Goal: Task Accomplishment & Management: Manage account settings

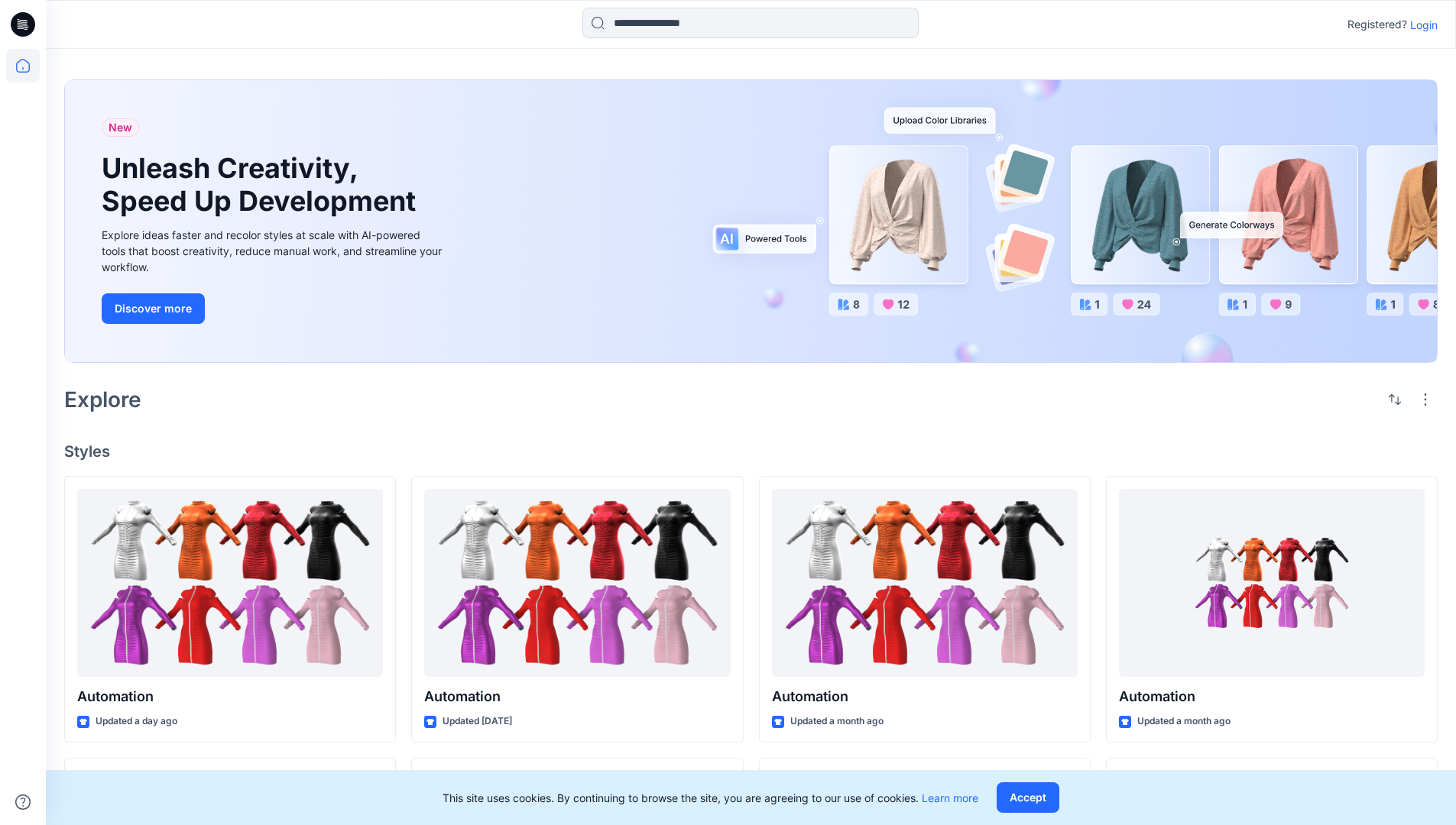
click at [1420, 24] on p "Login" at bounding box center [1424, 25] width 28 height 16
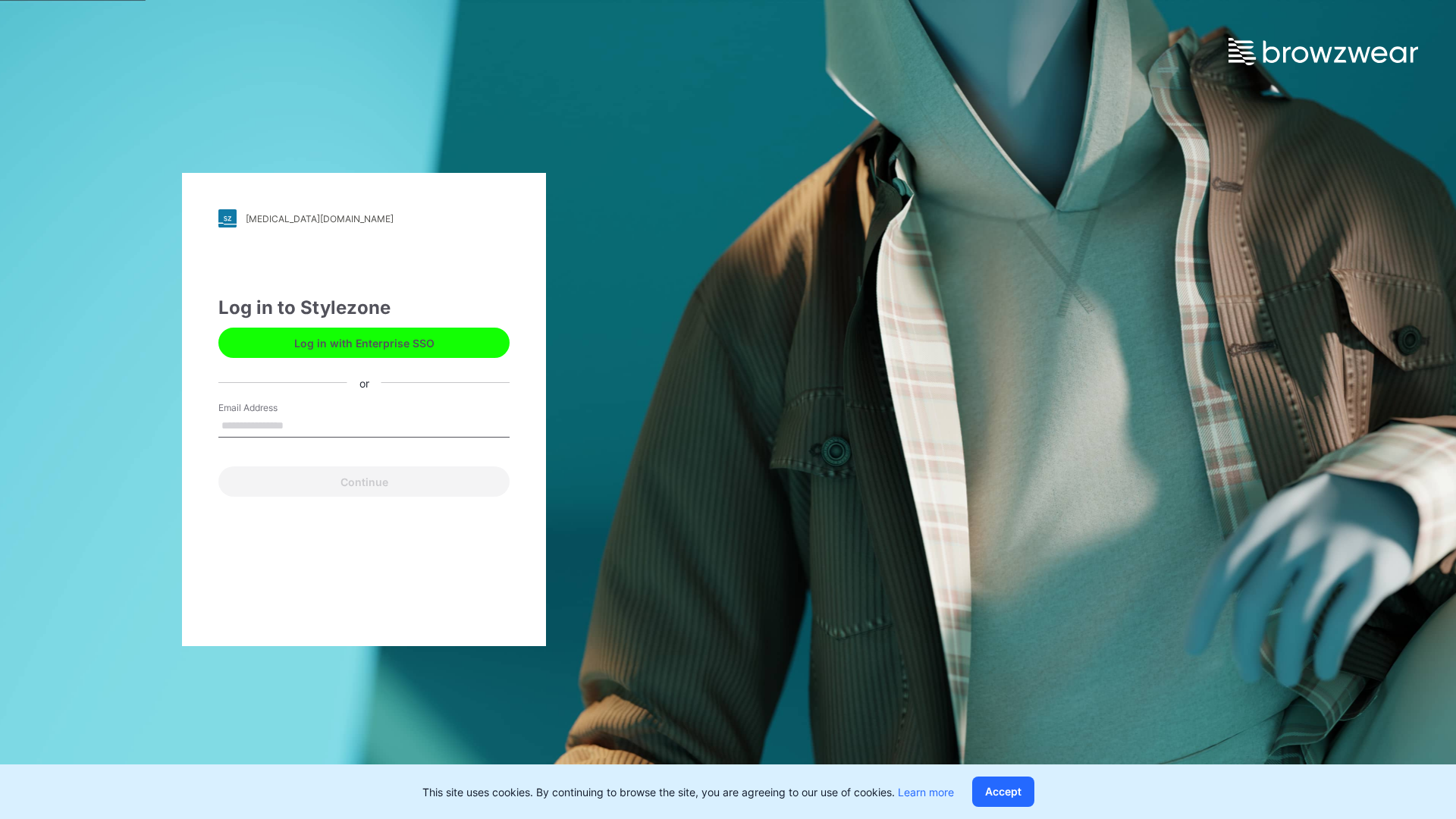
click at [299, 425] on input "Email Address" at bounding box center [363, 426] width 292 height 23
type input "**********"
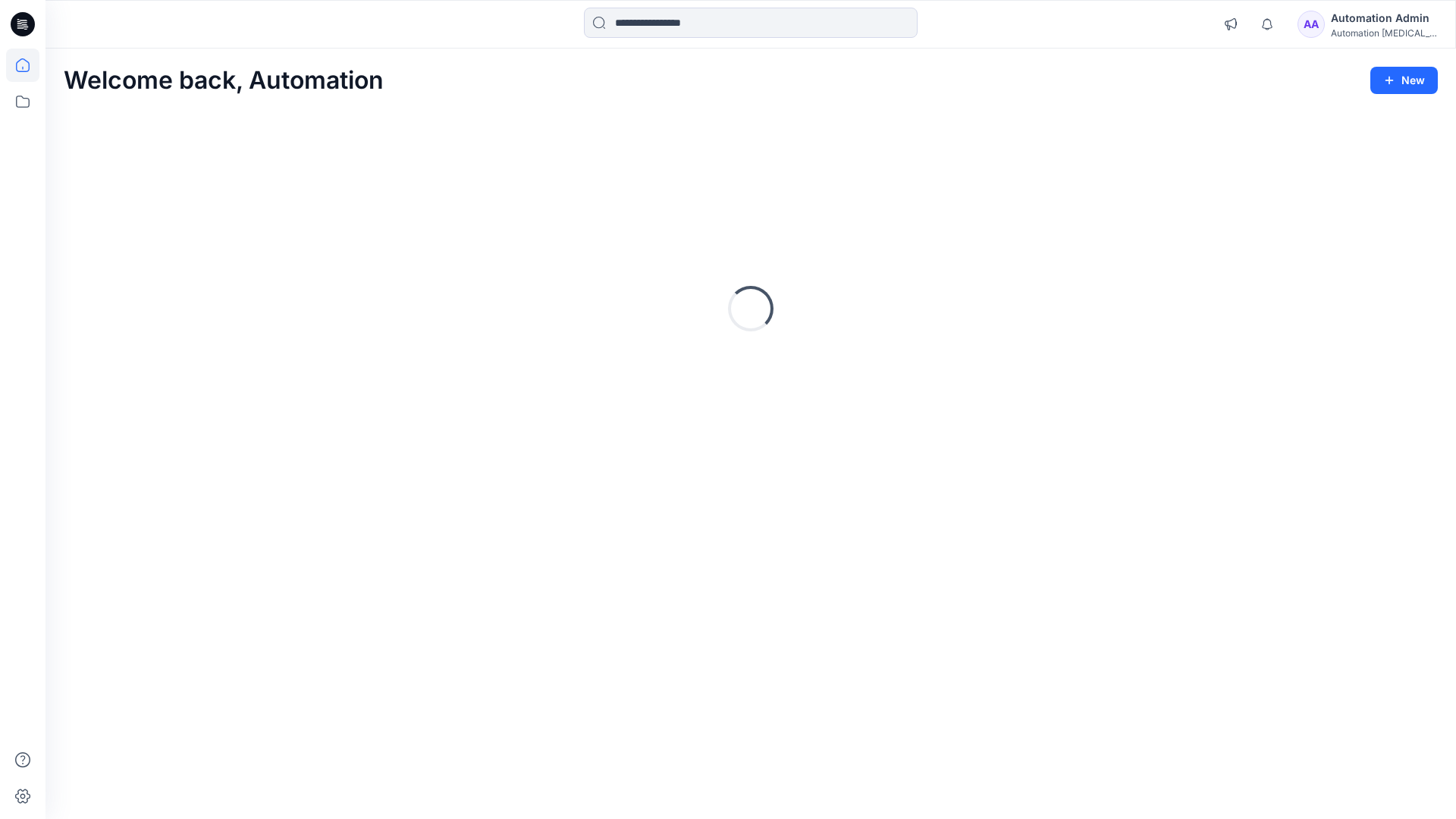
click at [29, 65] on icon at bounding box center [23, 65] width 14 height 14
click at [21, 103] on icon at bounding box center [22, 101] width 33 height 33
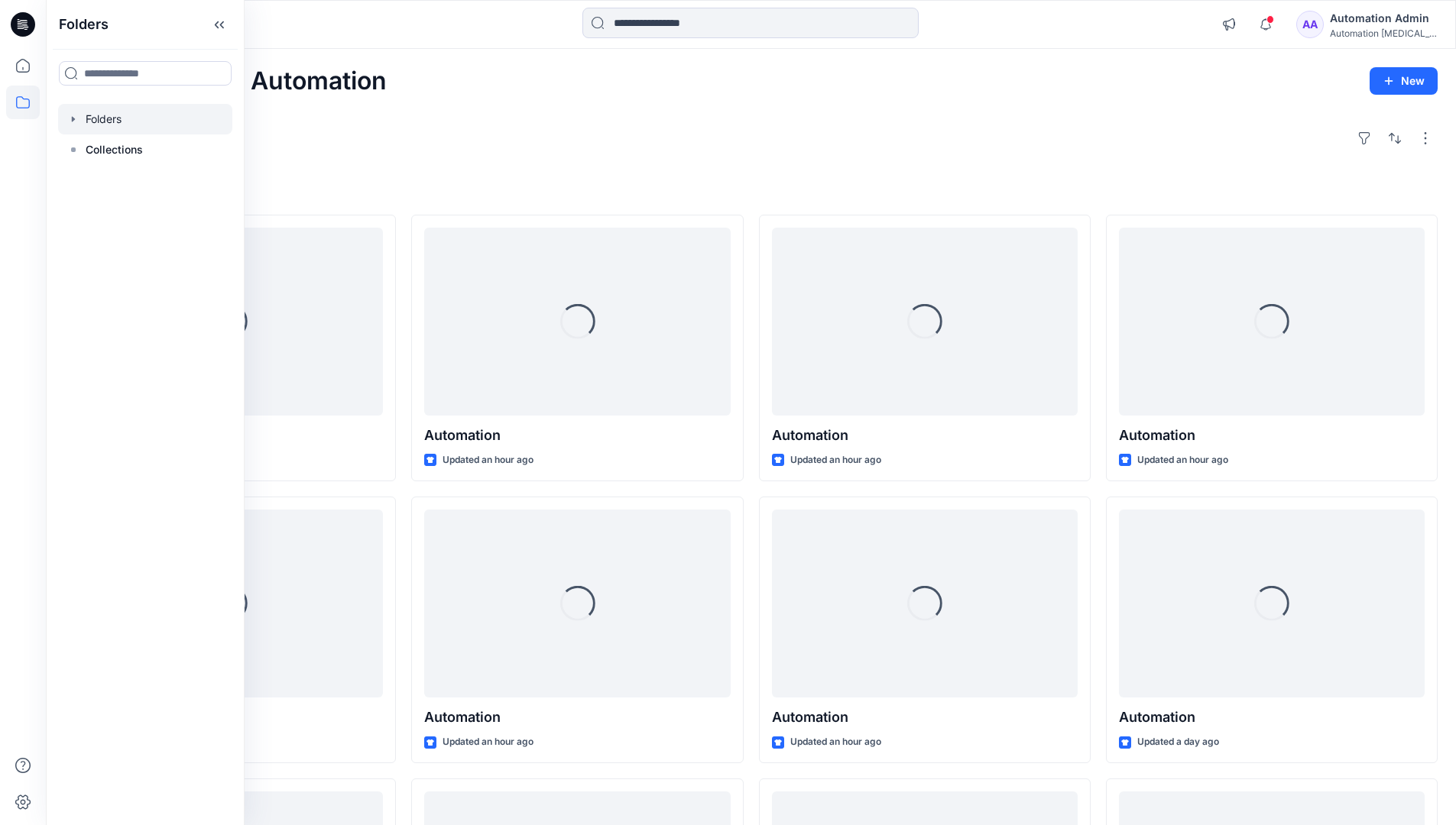
click at [124, 117] on div at bounding box center [145, 119] width 174 height 30
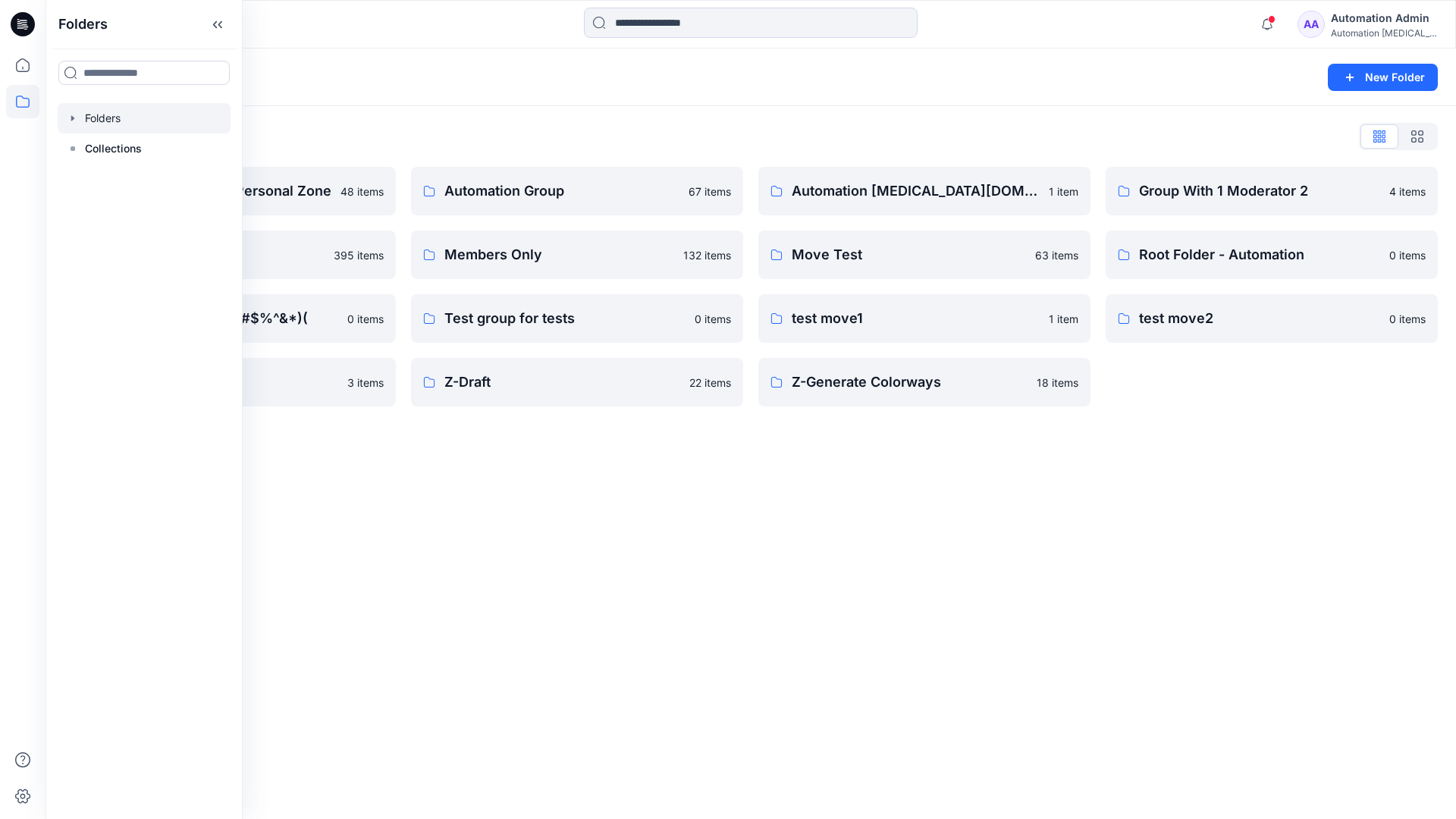
click at [883, 446] on div "Folders New Folder Folders List Automation Admin's Personal Zone 48 items membe…" at bounding box center [751, 433] width 1411 height 770
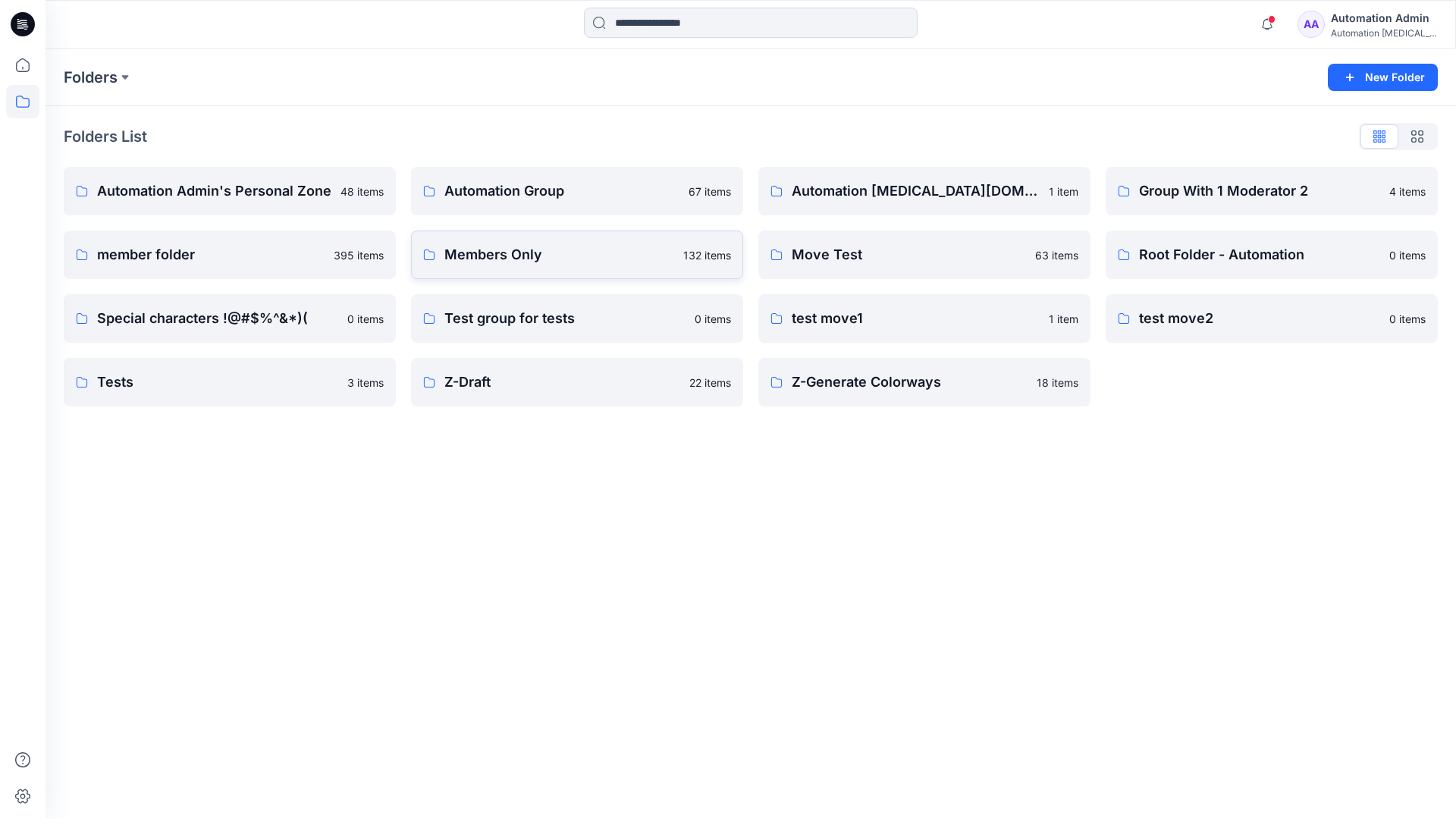
click at [579, 266] on link "Members Only 132 items" at bounding box center [577, 255] width 333 height 49
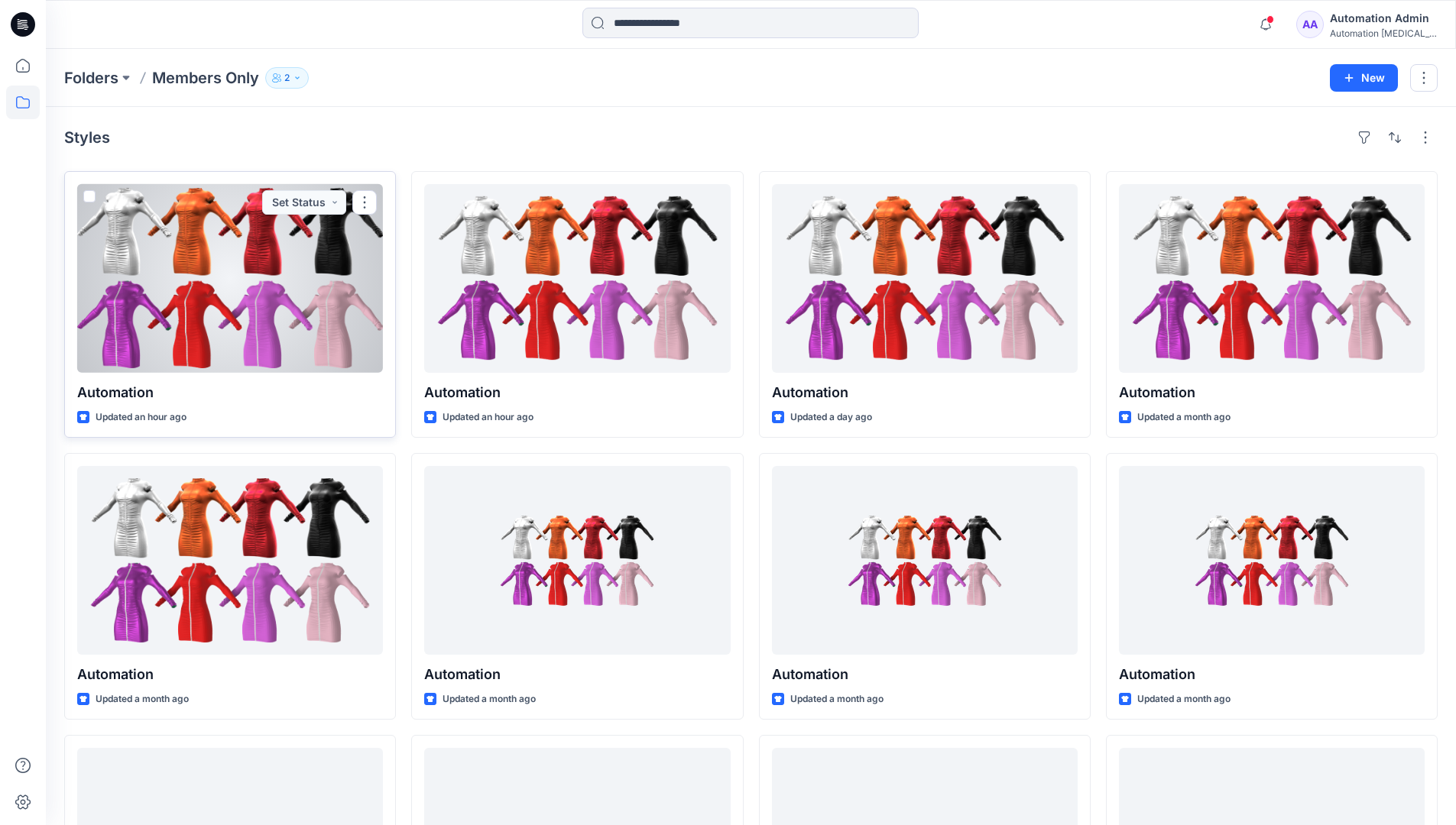
click at [88, 196] on span at bounding box center [90, 196] width 12 height 12
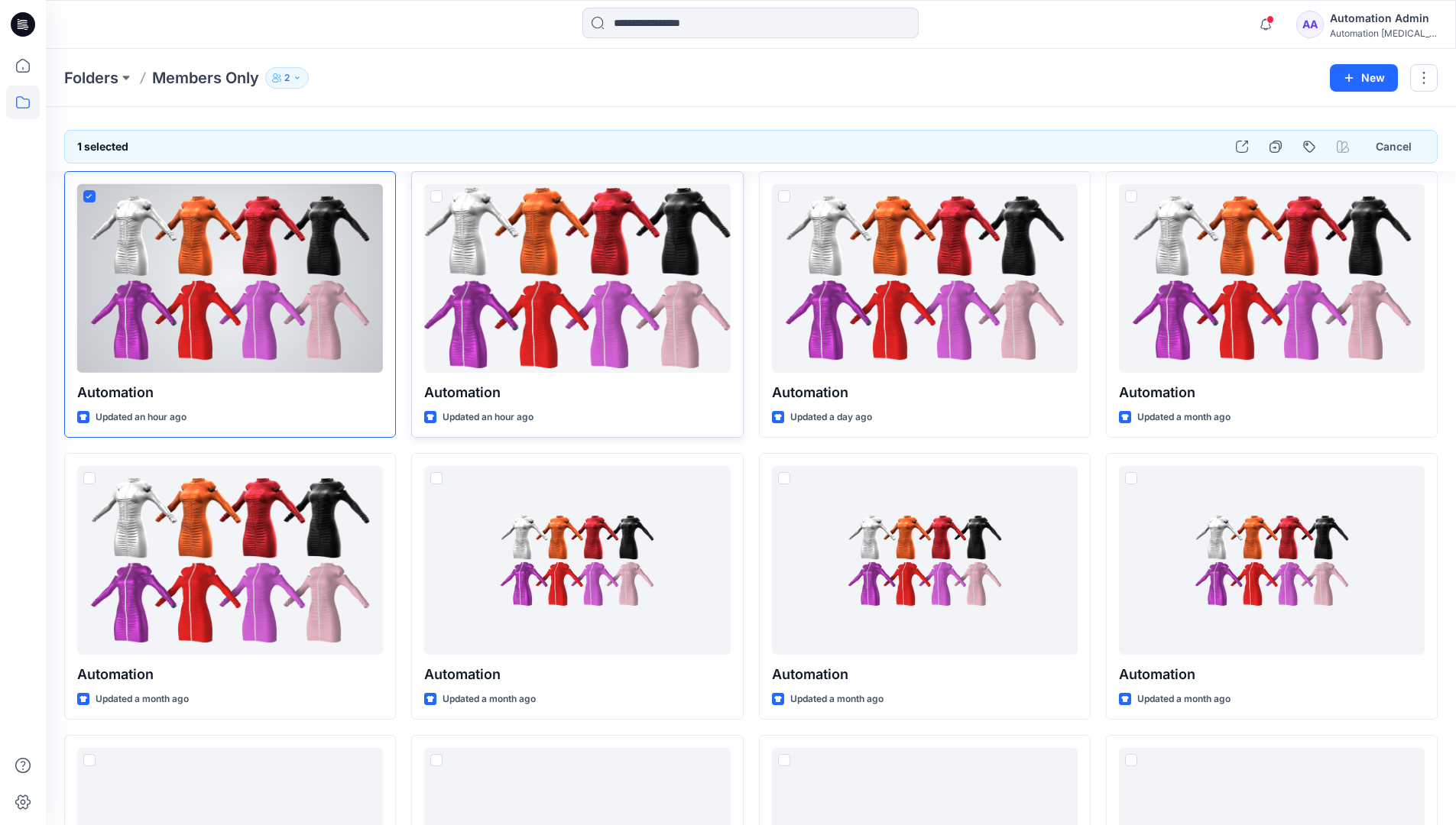
click at [436, 195] on span at bounding box center [436, 196] width 12 height 12
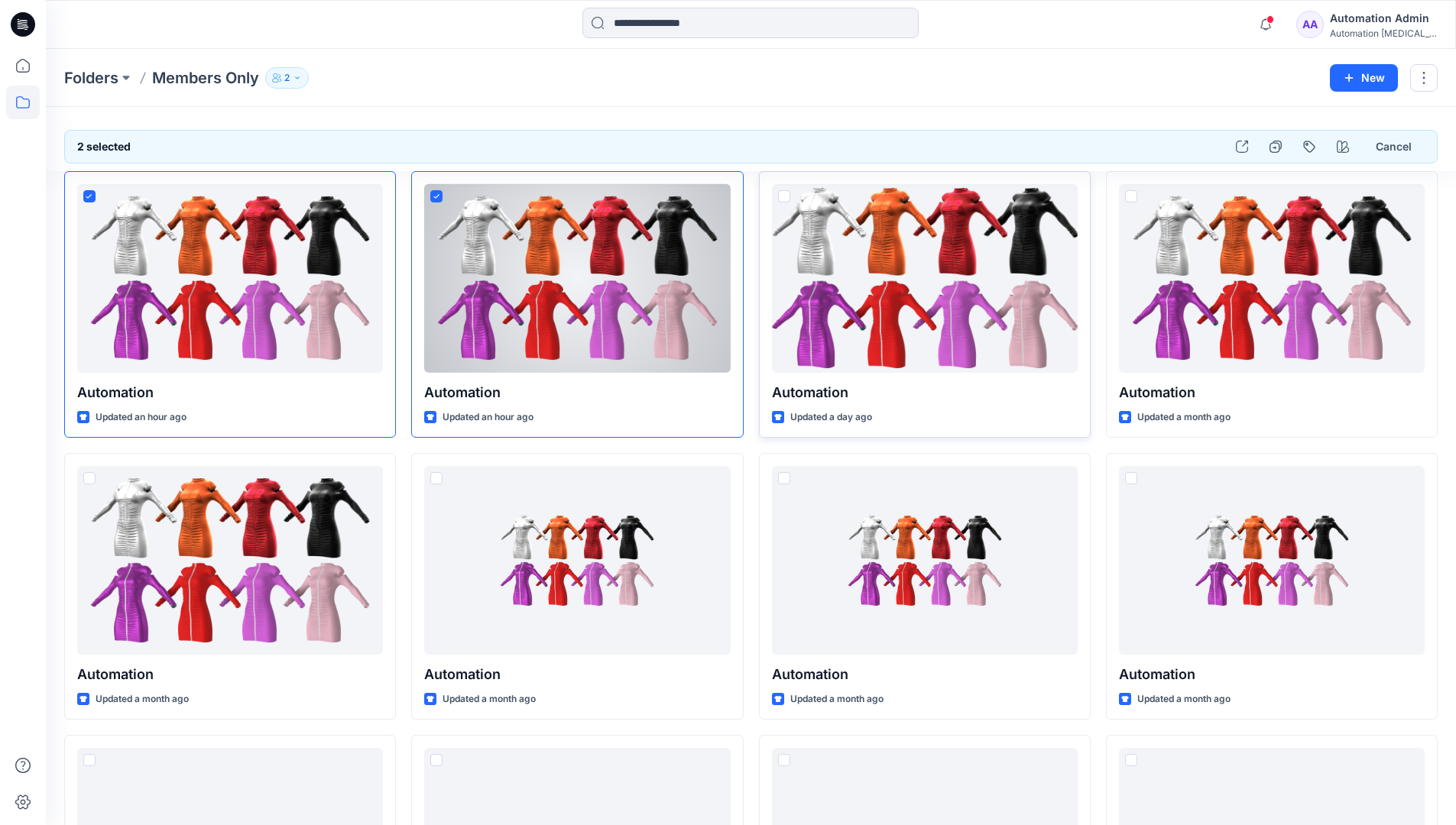
click at [787, 196] on span at bounding box center [784, 196] width 12 height 12
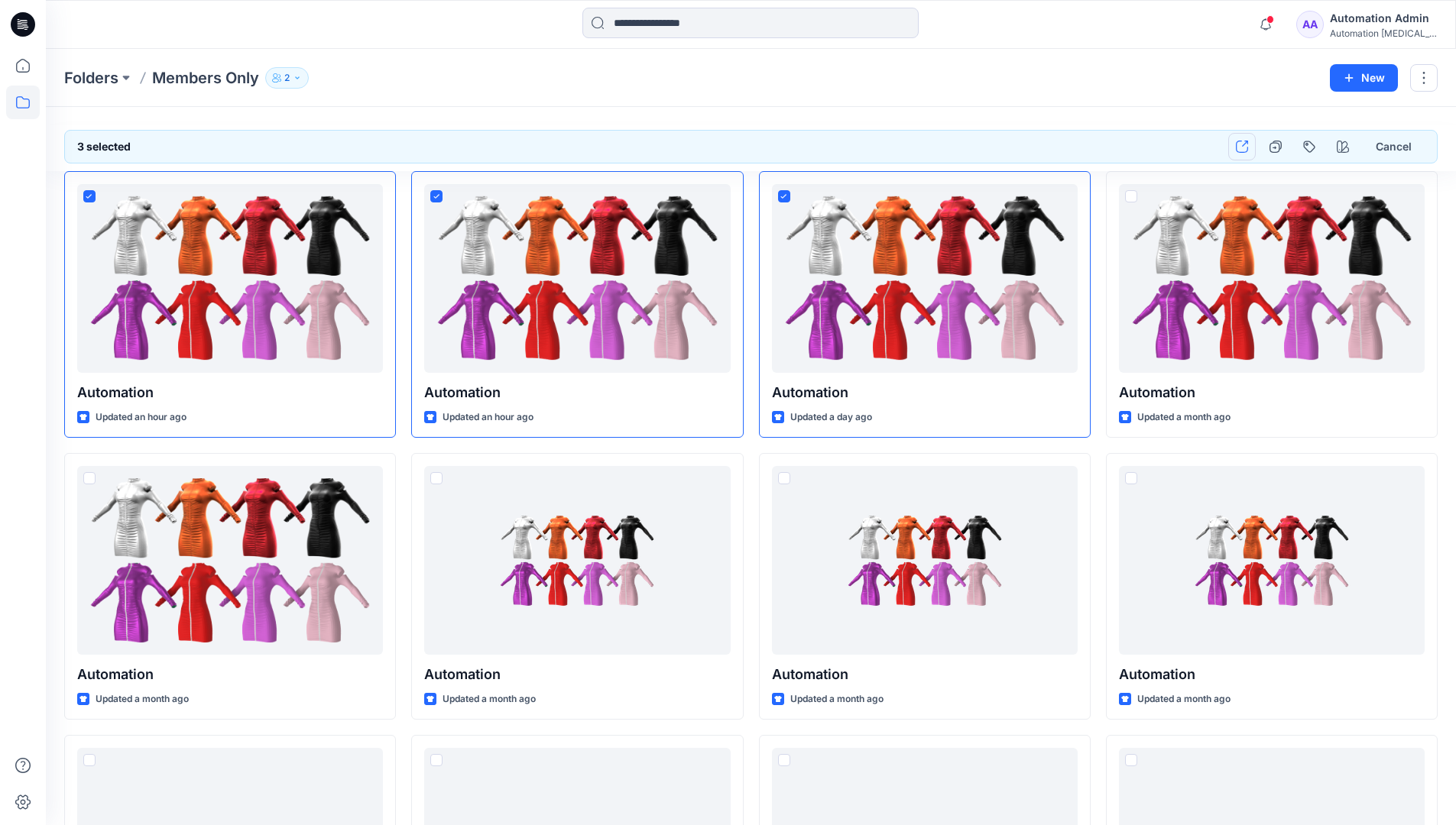
click at [1241, 146] on icon "button" at bounding box center [1241, 146] width 12 height 12
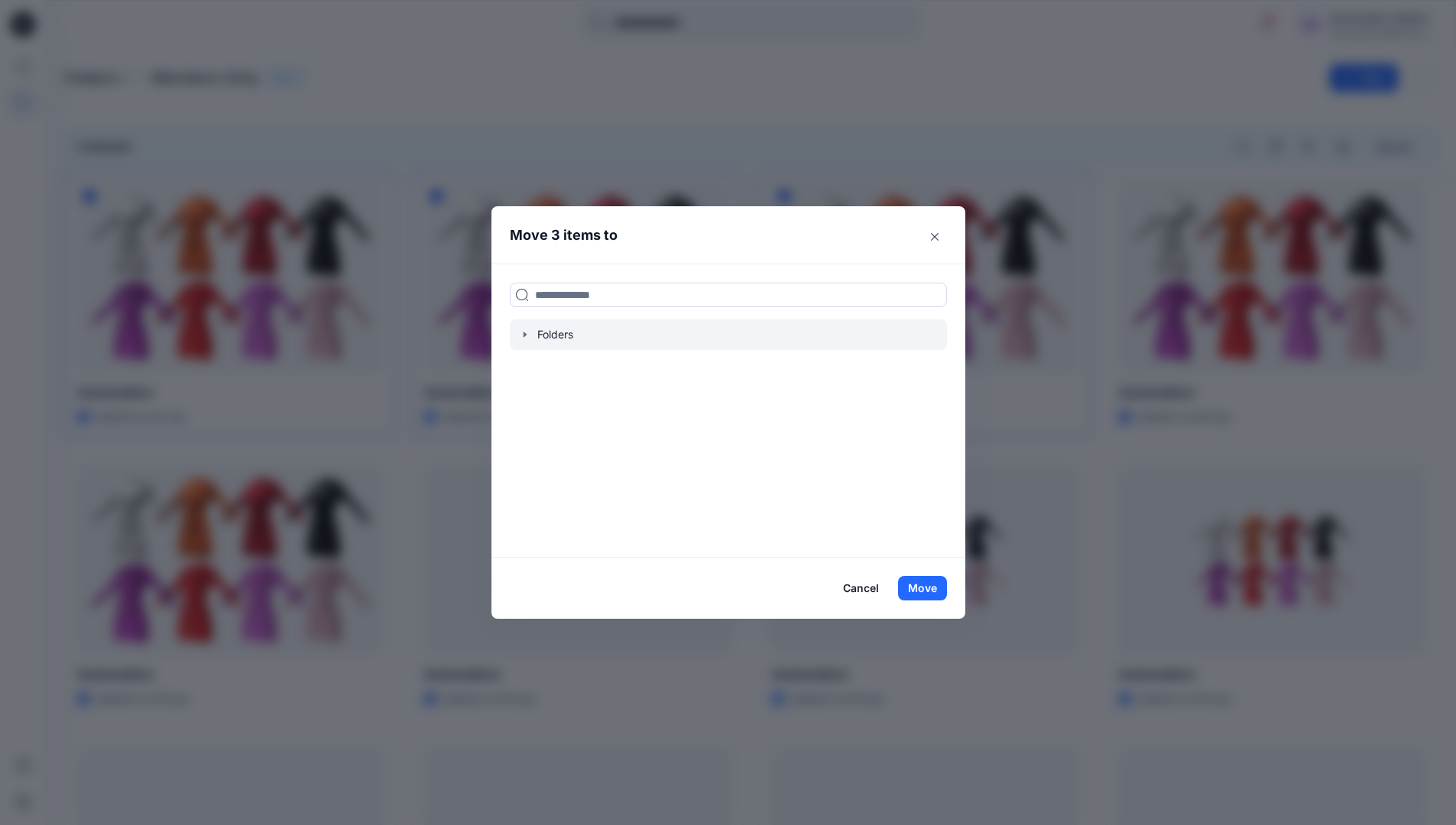
click at [527, 336] on icon "button" at bounding box center [525, 334] width 12 height 12
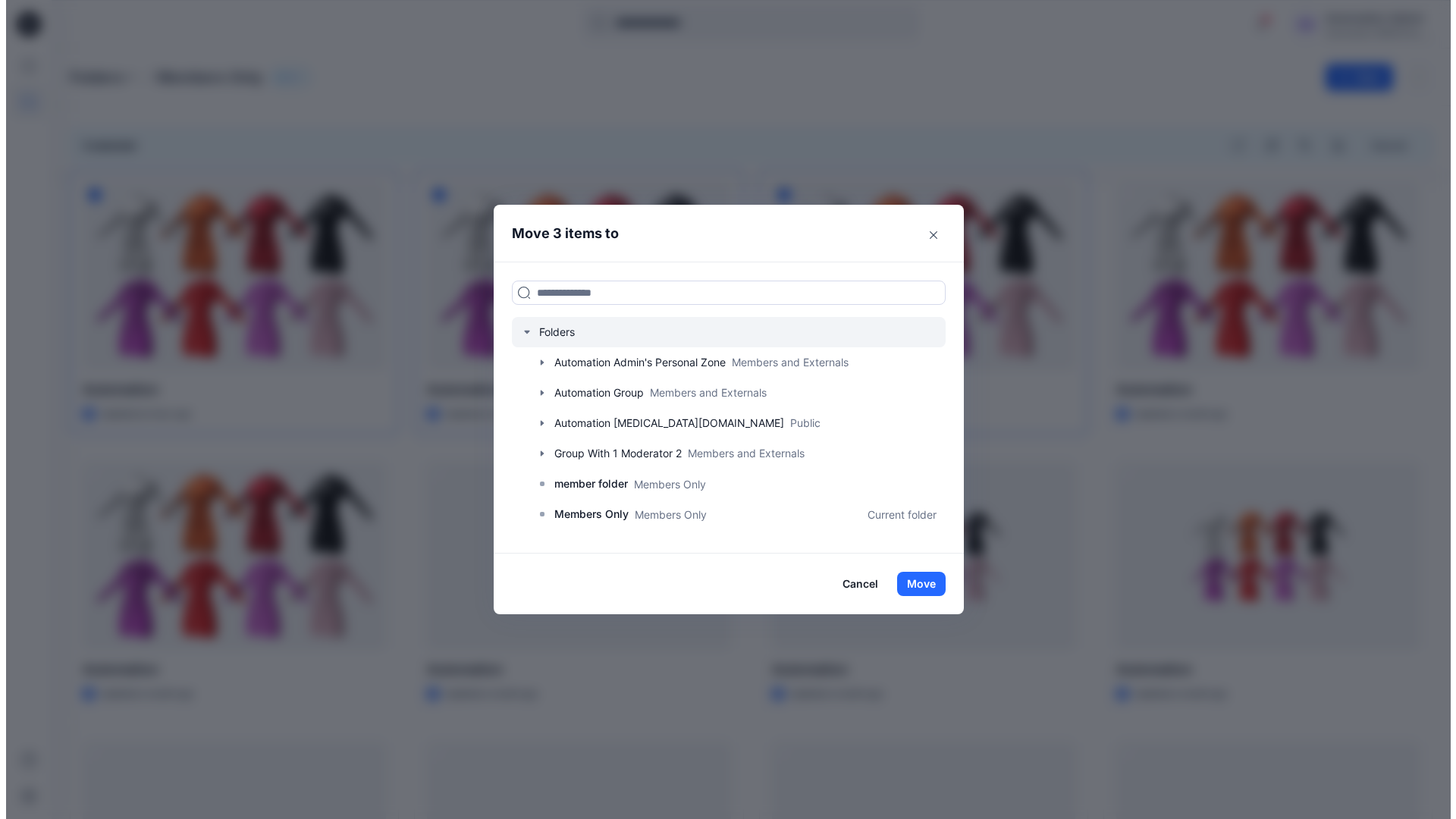
scroll to position [268, 0]
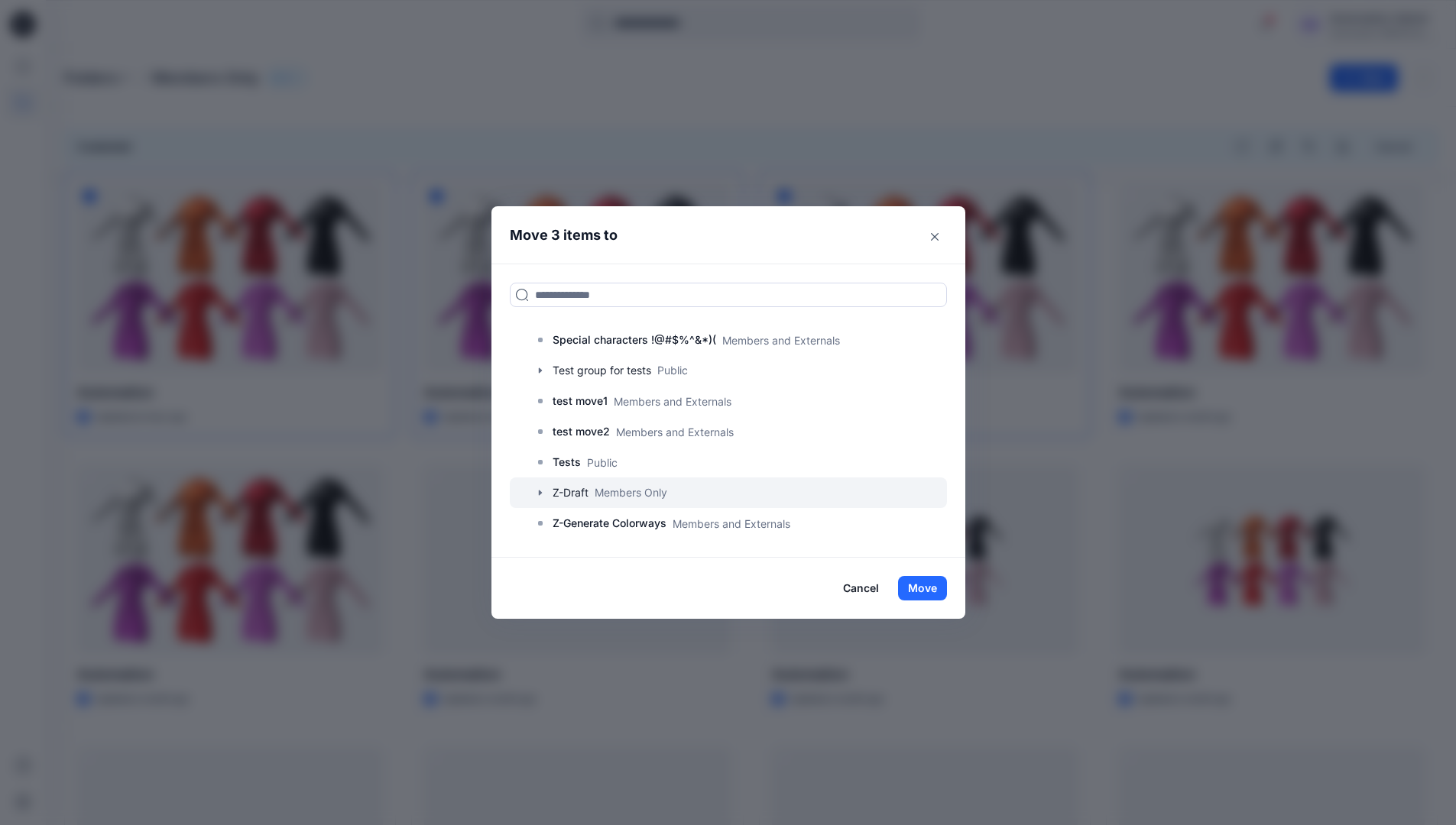
click at [581, 493] on div at bounding box center [728, 492] width 437 height 30
click at [924, 587] on button "Move" at bounding box center [922, 588] width 49 height 24
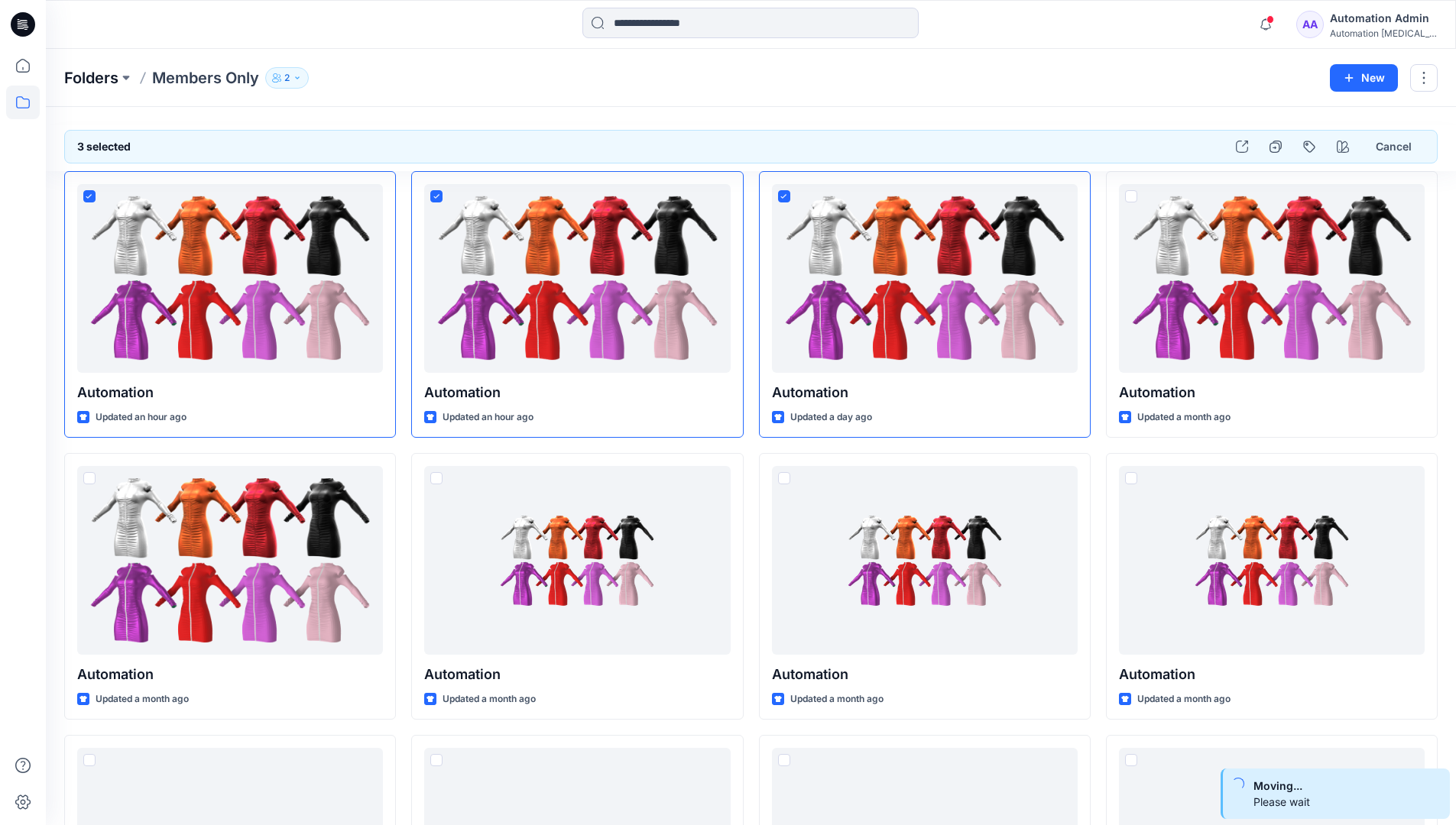
click at [92, 79] on p "Folders" at bounding box center [91, 78] width 54 height 22
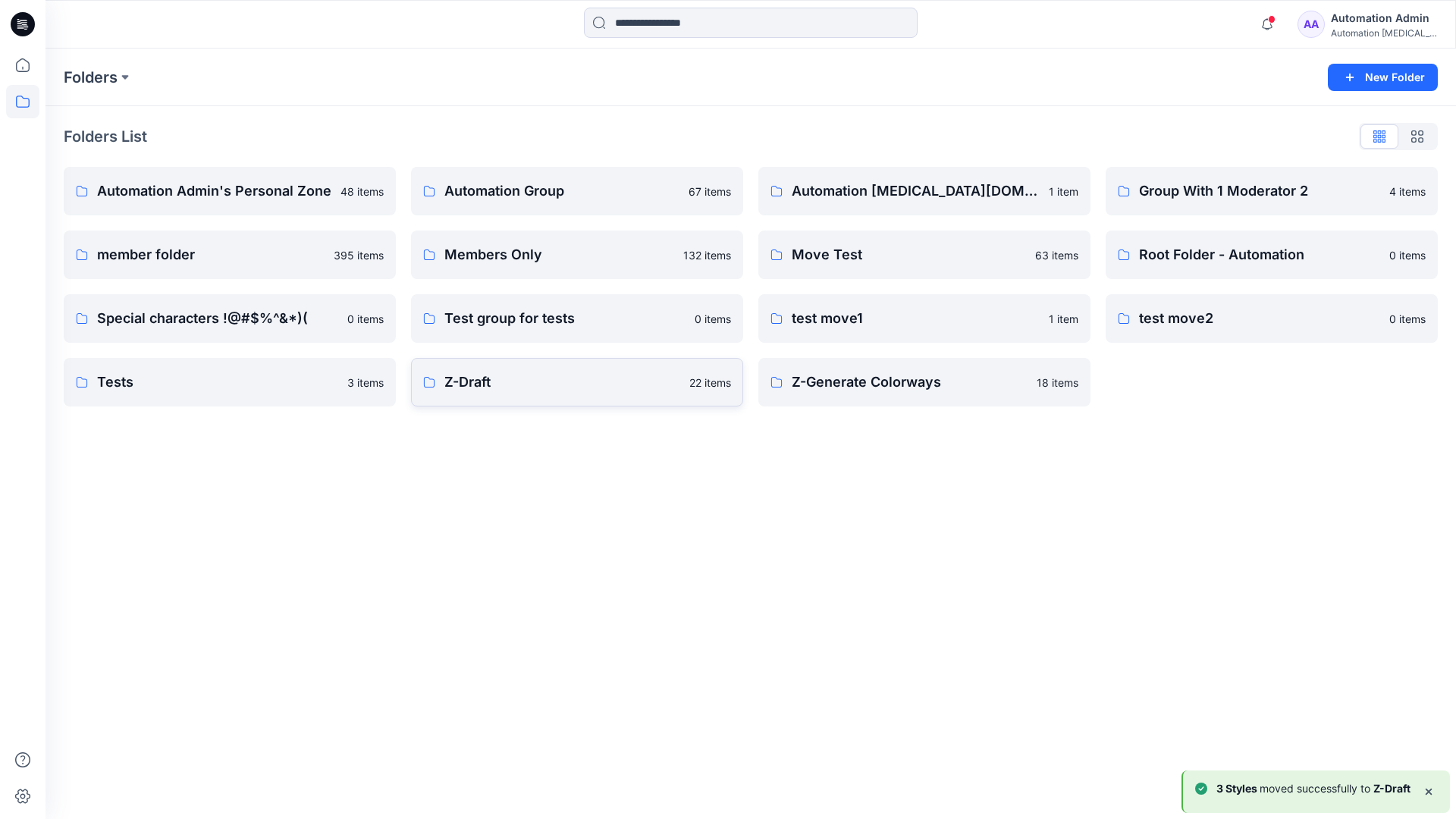
click at [595, 391] on p "Z-Draft" at bounding box center [563, 382] width 236 height 21
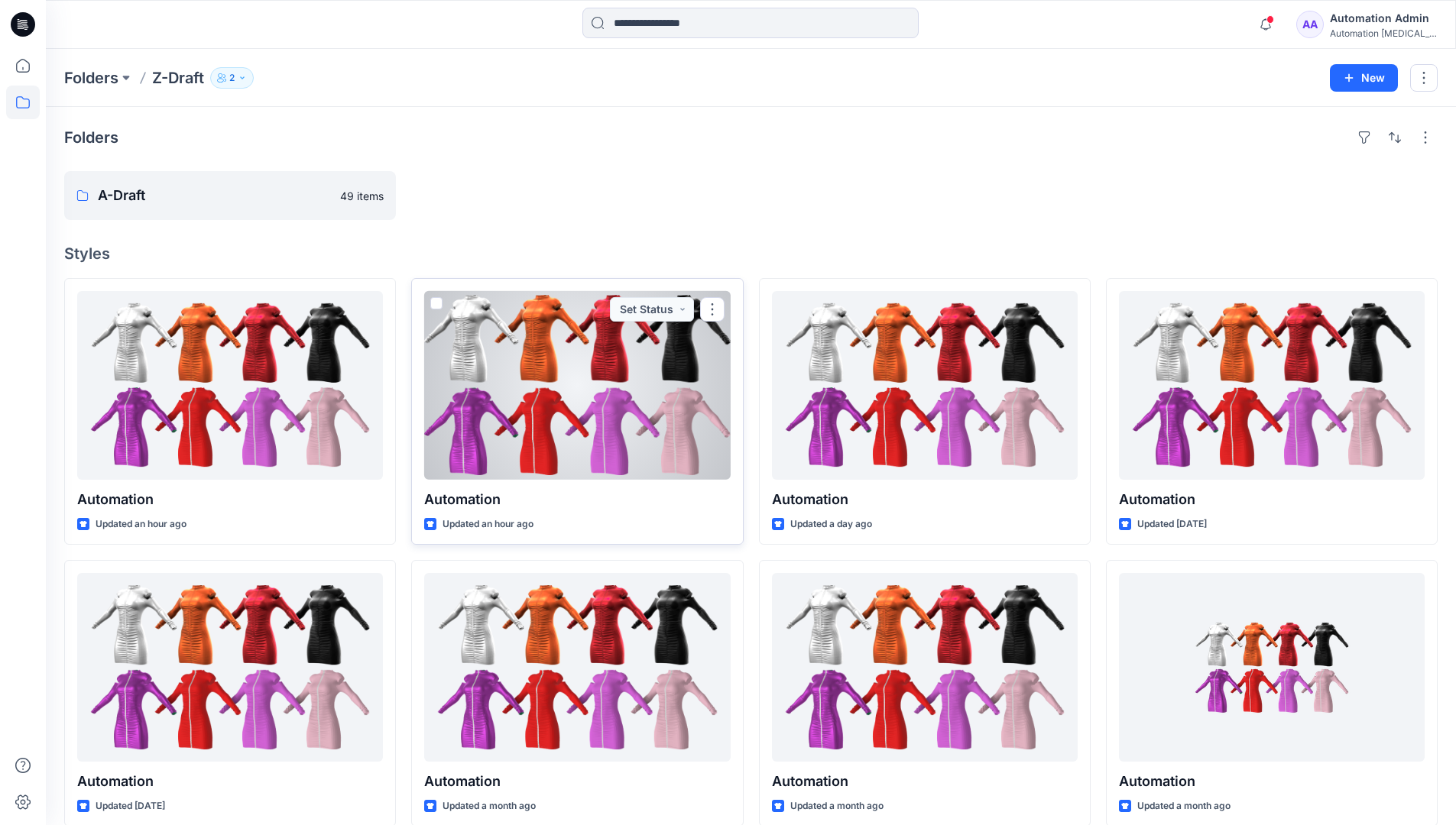
click at [436, 299] on span at bounding box center [436, 303] width 12 height 12
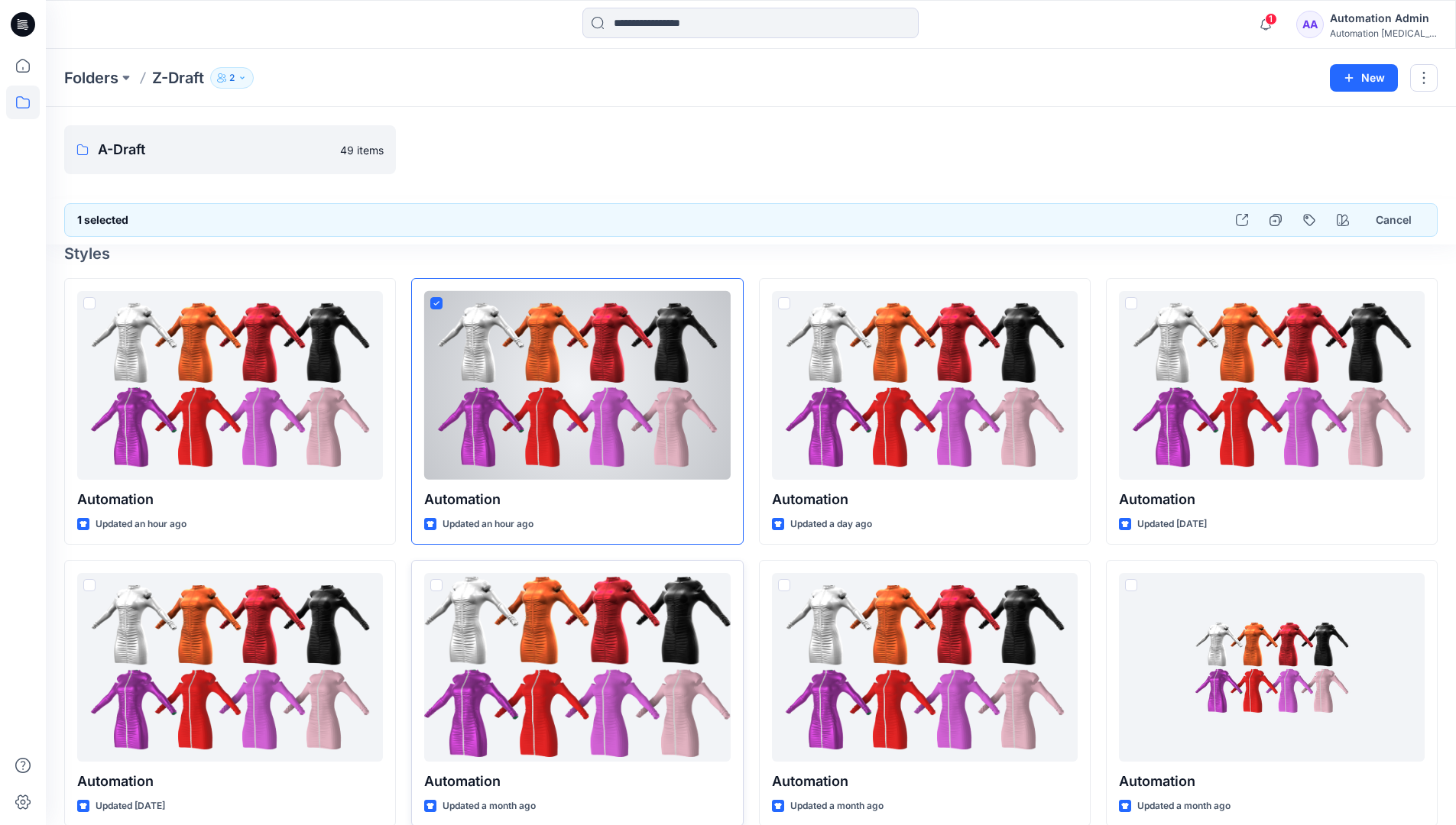
click at [437, 587] on span at bounding box center [436, 585] width 12 height 12
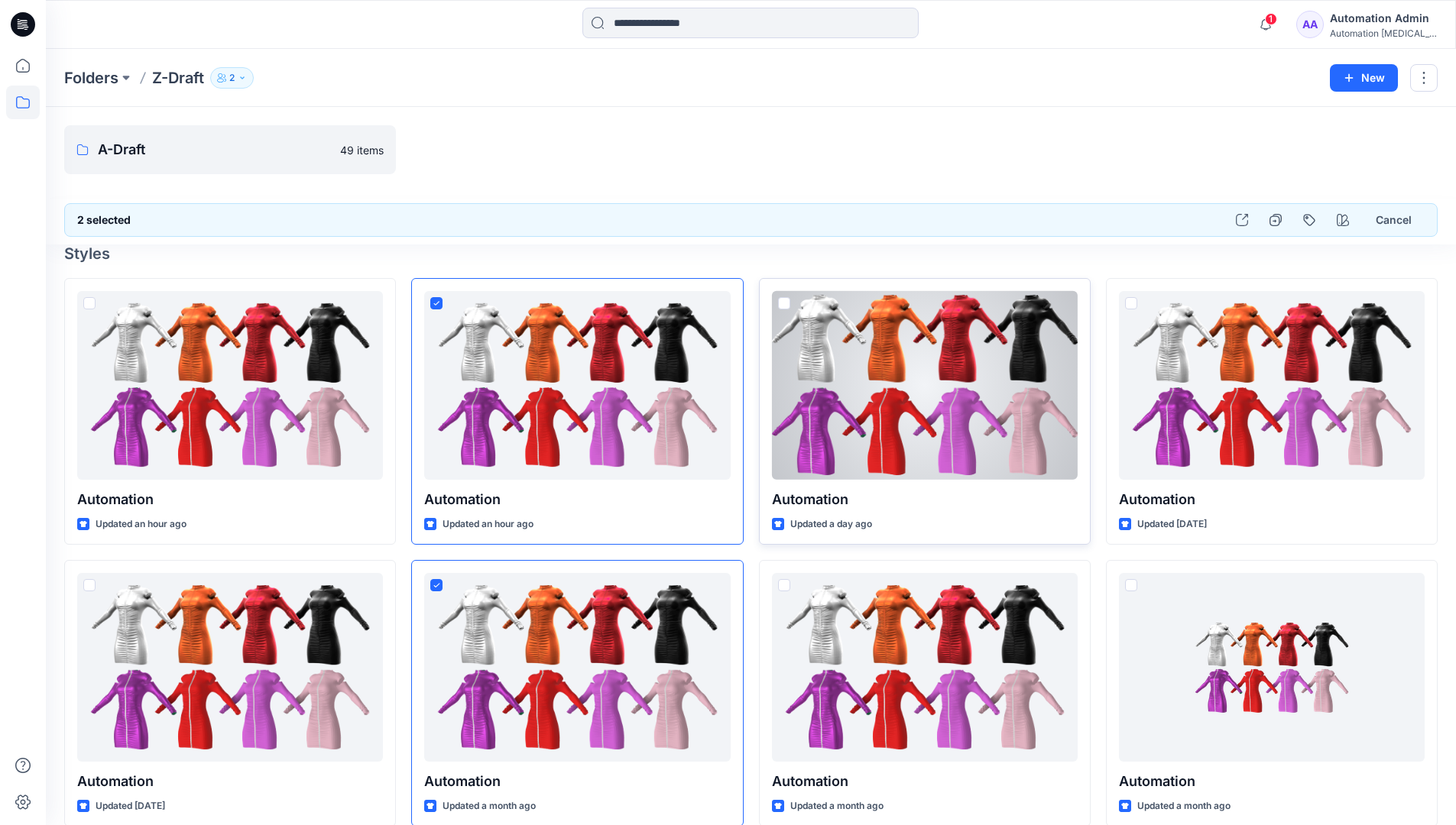
click at [781, 307] on span at bounding box center [784, 303] width 12 height 12
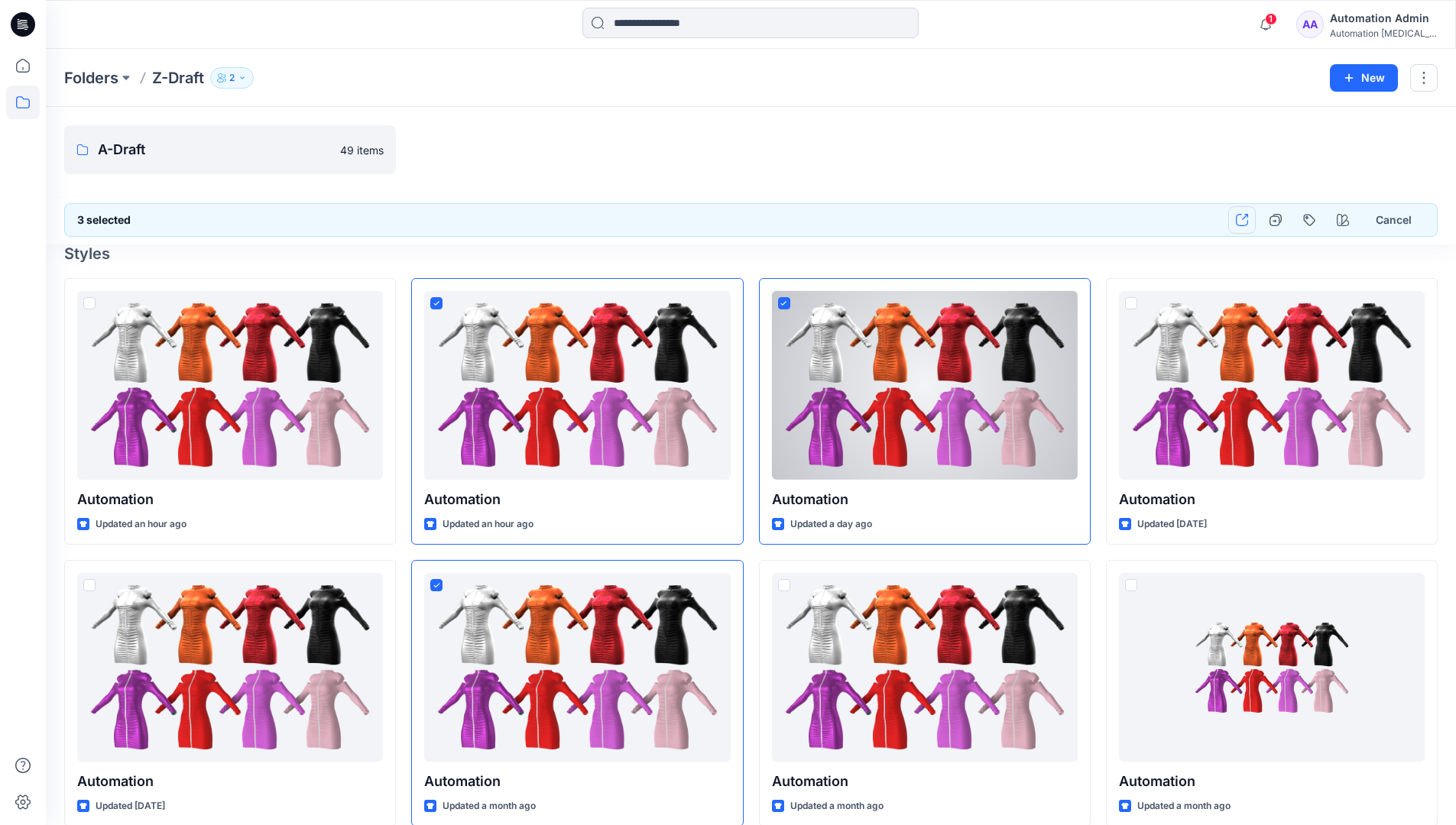
click at [1242, 220] on icon "button" at bounding box center [1241, 220] width 12 height 12
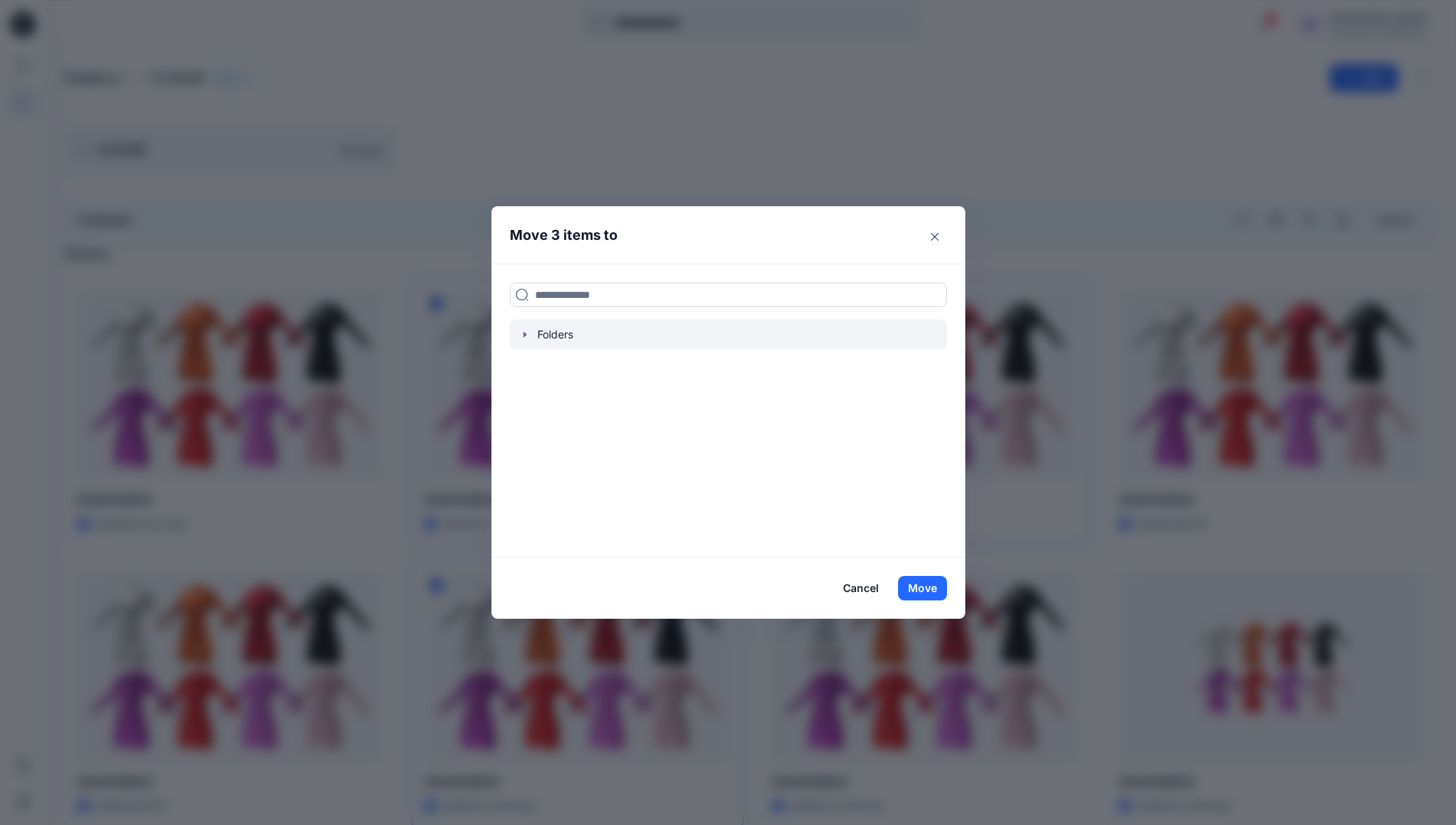
click at [526, 335] on icon "button" at bounding box center [525, 334] width 3 height 5
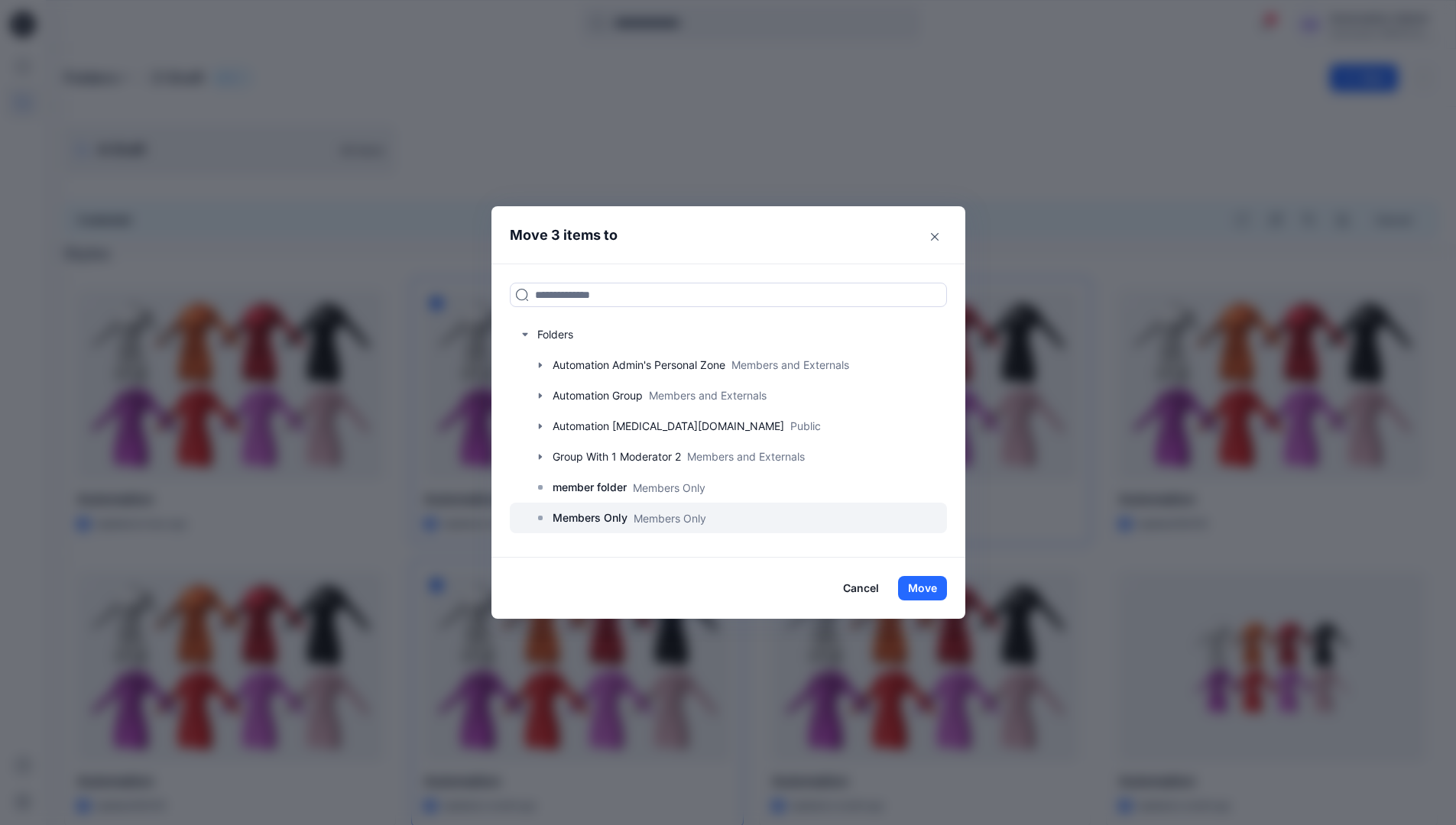
click at [594, 516] on p "Members Only" at bounding box center [589, 518] width 75 height 18
click at [926, 587] on button "Move" at bounding box center [922, 588] width 49 height 24
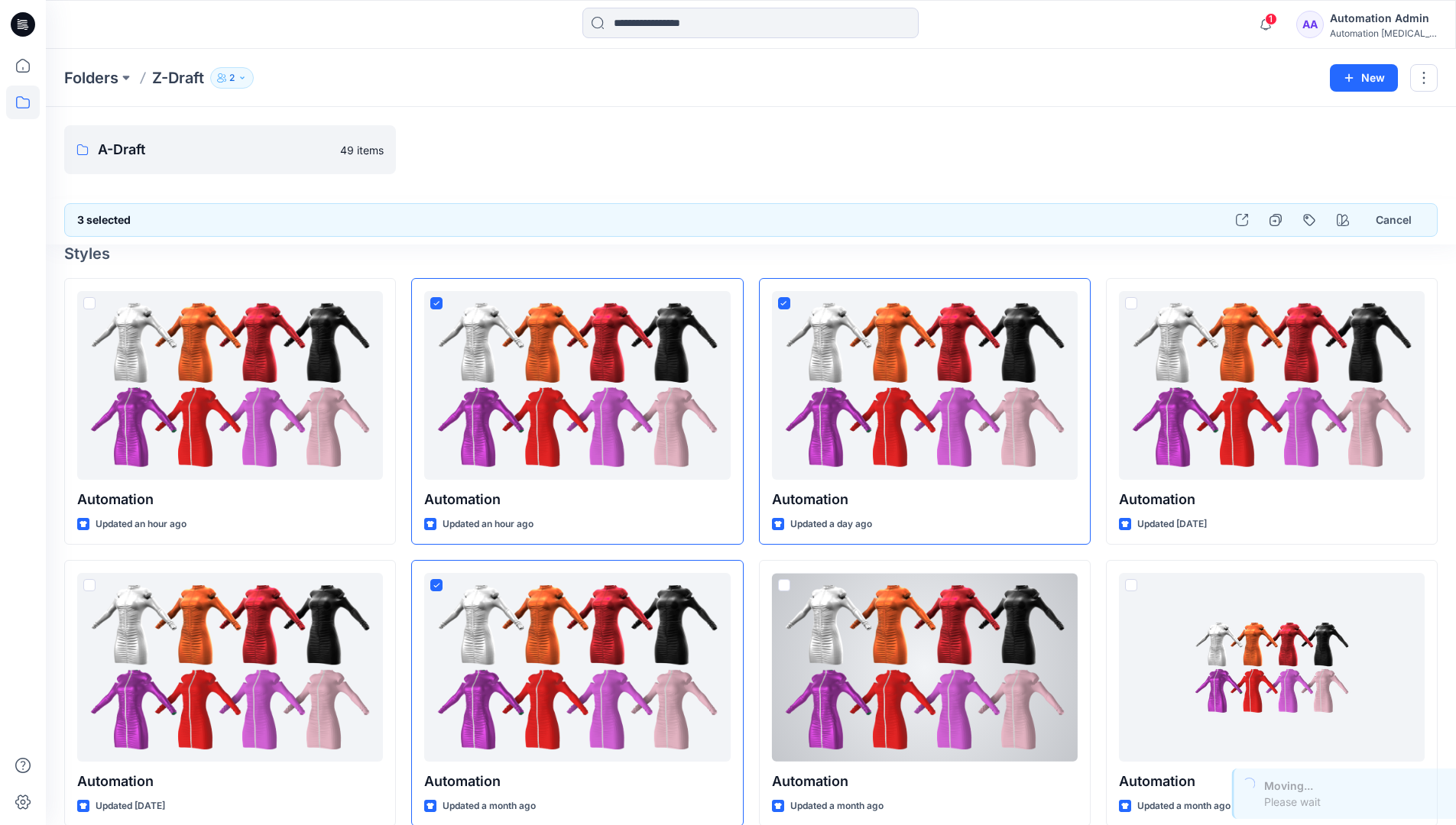
click at [1356, 26] on div "Automation Admin" at bounding box center [1384, 18] width 107 height 18
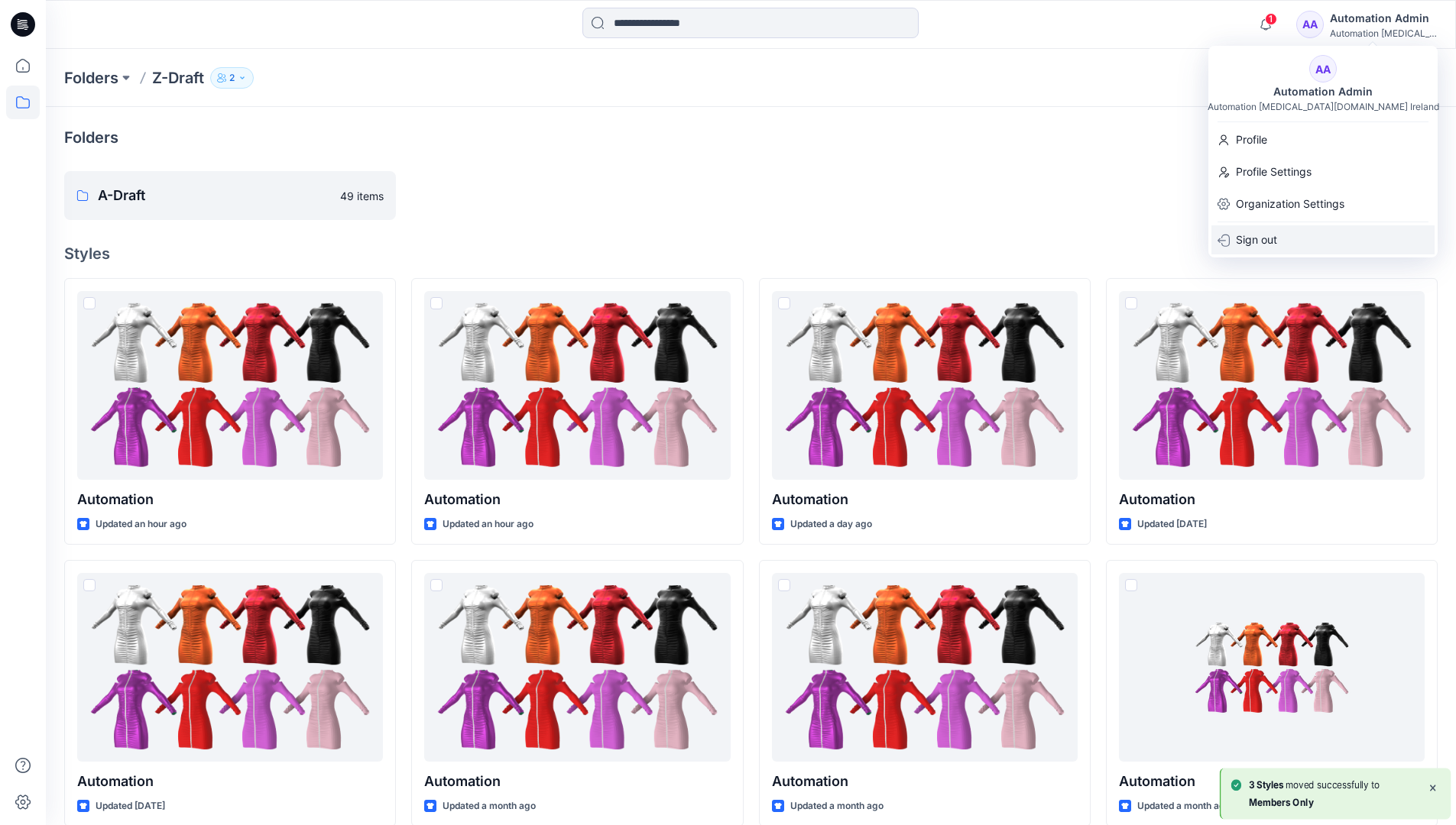
click at [1265, 233] on p "Sign out" at bounding box center [1256, 240] width 41 height 29
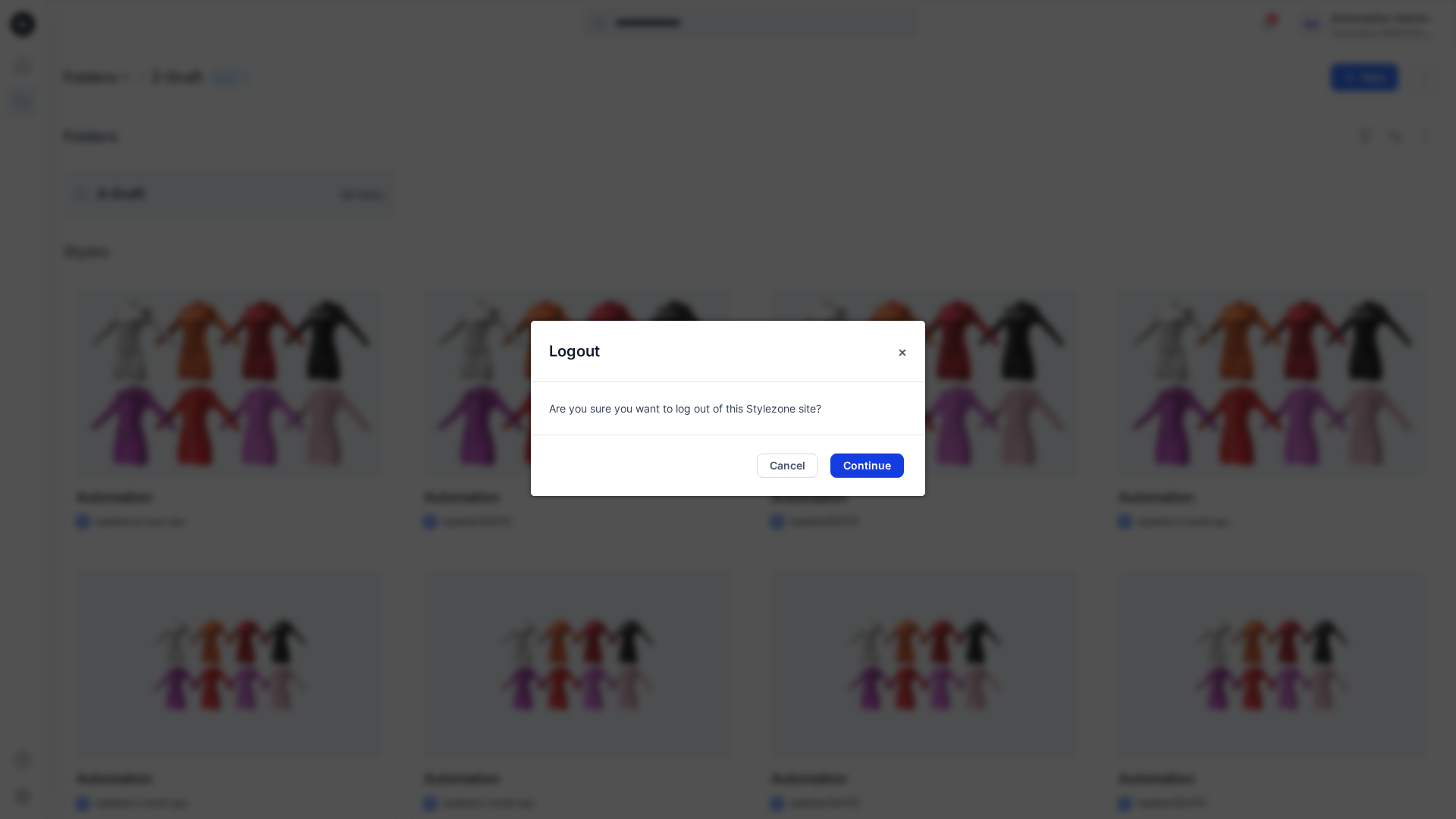
click at [858, 464] on button "Continue" at bounding box center [867, 465] width 74 height 24
